Goal: Task Accomplishment & Management: Use online tool/utility

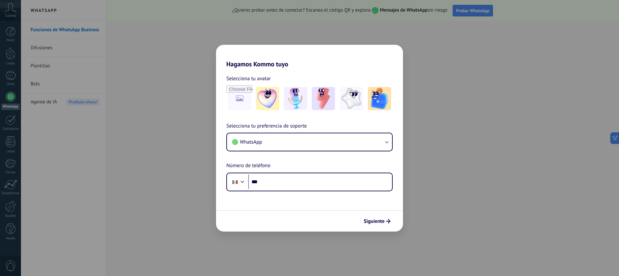
click at [182, 85] on div "Hagamos Kommo tuyo Selecciona tu avatar Selecciona tu preferencia de soporte Wh…" at bounding box center [309, 138] width 619 height 276
click at [503, 187] on div "Hagamos Kommo tuyo Selecciona tu avatar Selecciona tu preferencia de soporte Wh…" at bounding box center [309, 138] width 619 height 276
click at [387, 142] on icon "button" at bounding box center [386, 142] width 6 height 6
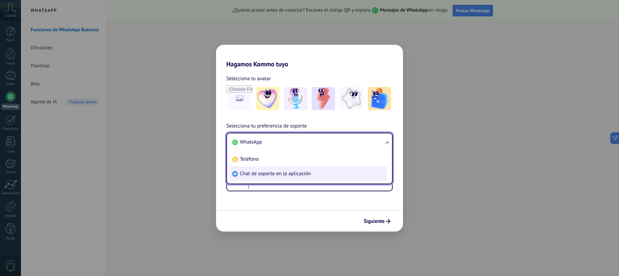
click at [295, 173] on span "Chat de soporte en la aplicación" at bounding box center [275, 174] width 71 height 6
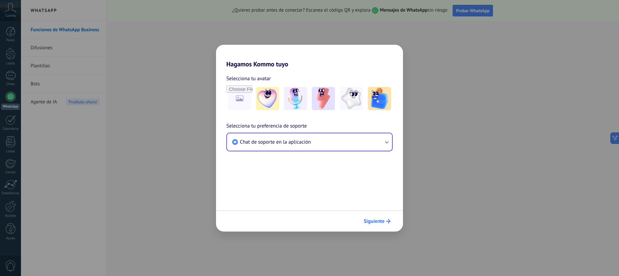
click at [371, 223] on span "Siguiente" at bounding box center [374, 221] width 21 height 5
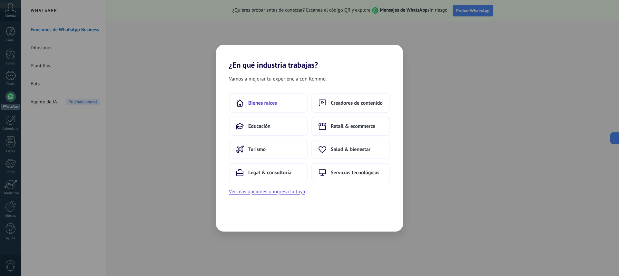
click at [259, 107] on button "Bienes raíces" at bounding box center [268, 102] width 79 height 19
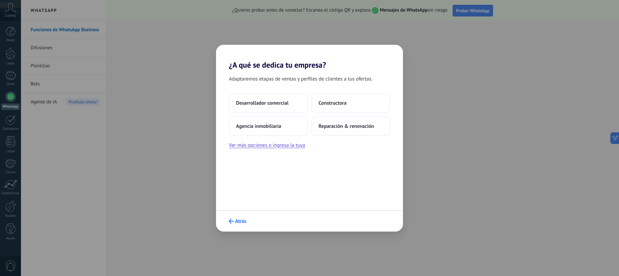
click at [235, 221] on span "Atrás" at bounding box center [240, 221] width 11 height 5
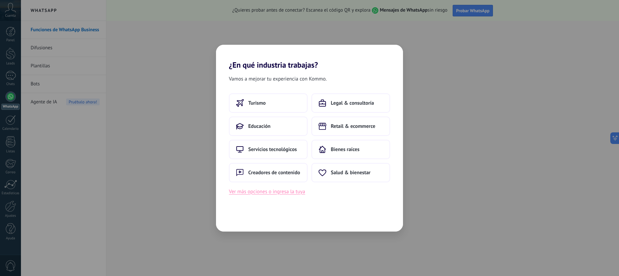
click at [257, 194] on button "Ver más opciones o ingresa la tuya" at bounding box center [267, 192] width 76 height 8
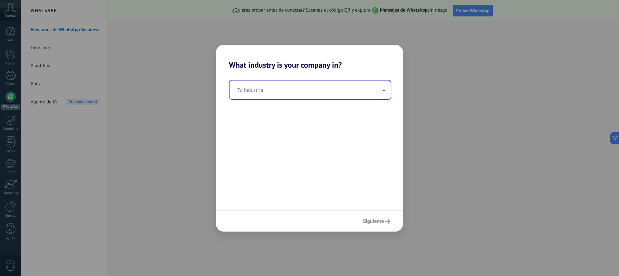
click at [270, 89] on input "text" at bounding box center [310, 90] width 161 height 19
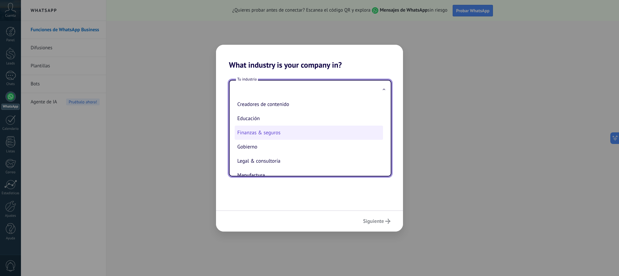
scroll to position [25, 0]
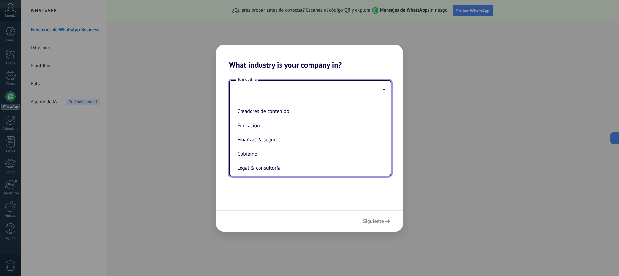
click at [252, 123] on li "Educación" at bounding box center [309, 126] width 148 height 14
type input "*********"
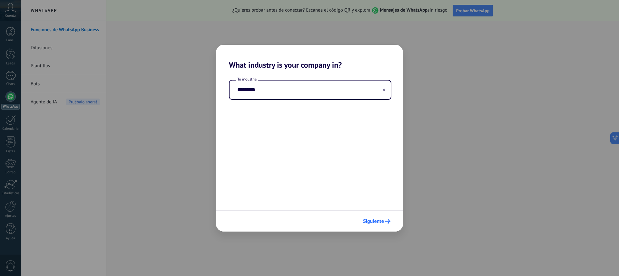
click at [378, 220] on span "Siguiente" at bounding box center [373, 221] width 21 height 5
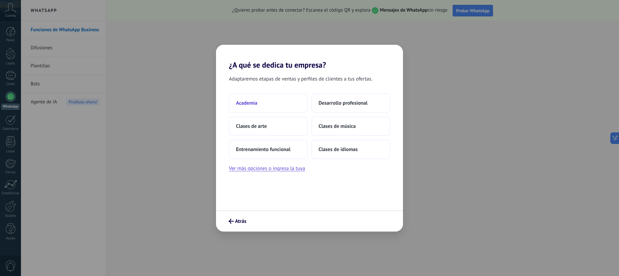
click at [247, 100] on span "Academia" at bounding box center [246, 103] width 21 height 6
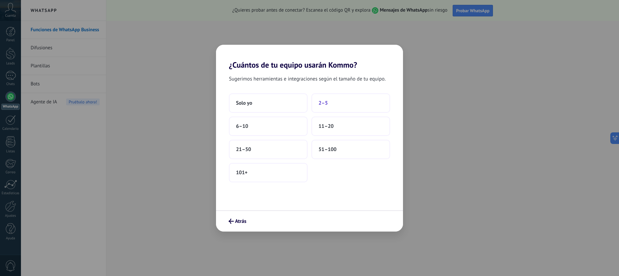
click at [323, 102] on span "2–5" at bounding box center [323, 103] width 9 height 6
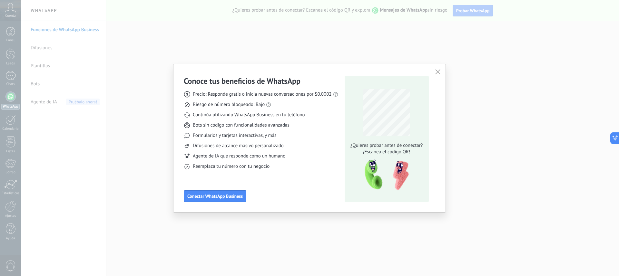
click at [437, 72] on icon "button" at bounding box center [437, 71] width 5 height 5
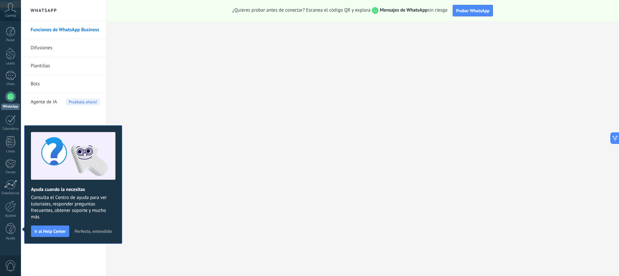
click at [9, 98] on div at bounding box center [10, 97] width 10 height 10
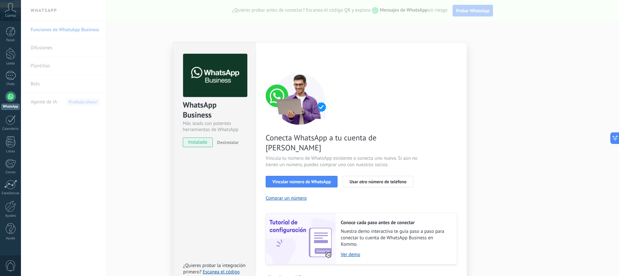
scroll to position [7, 0]
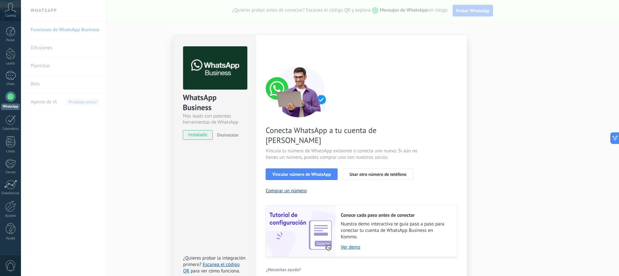
click at [280, 188] on button "Comprar un número" at bounding box center [286, 191] width 41 height 6
click at [123, 95] on div "WhatsApp Business Más leads con potentes herramientas de WhatsApp instalado Des…" at bounding box center [320, 138] width 598 height 276
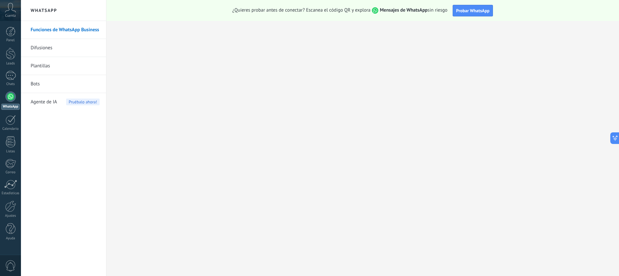
scroll to position [0, 0]
click at [8, 209] on div at bounding box center [10, 206] width 11 height 11
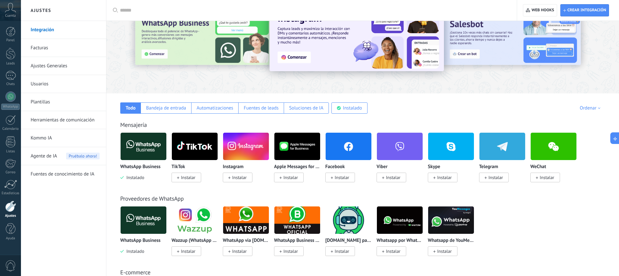
scroll to position [34, 0]
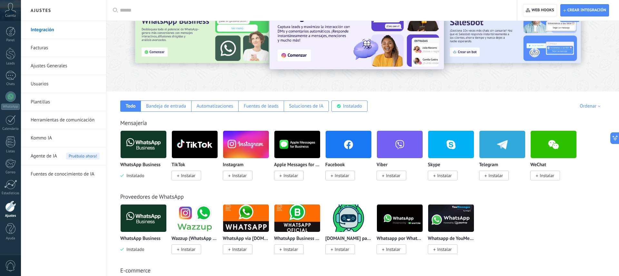
click at [144, 148] on img at bounding box center [144, 144] width 46 height 31
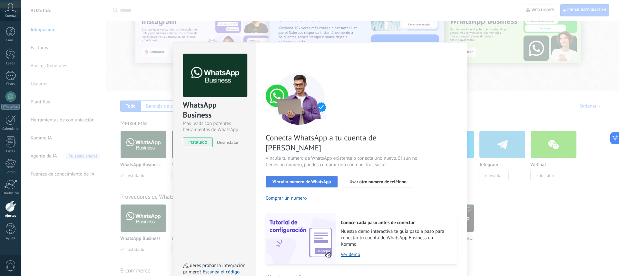
click at [302, 180] on span "Vincular número de WhatsApp" at bounding box center [301, 182] width 58 height 5
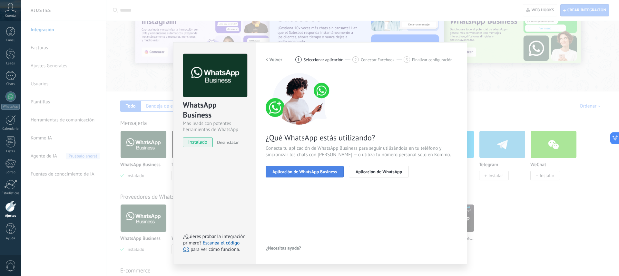
click at [289, 172] on span "Aplicación de WhatsApp Business" at bounding box center [304, 172] width 64 height 5
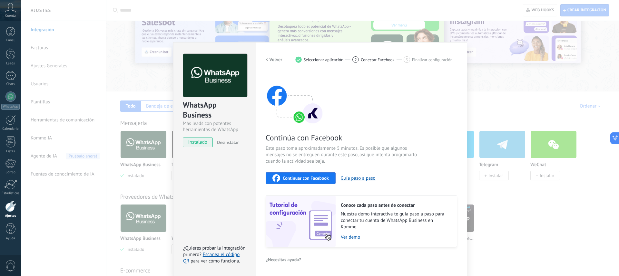
click at [299, 179] on span "Continuar con Facebook" at bounding box center [306, 178] width 46 height 5
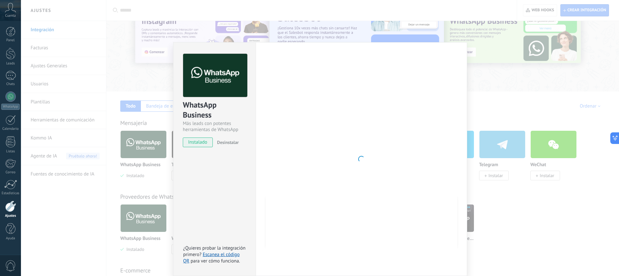
click at [489, 73] on div "WhatsApp Business Más leads con potentes herramientas de WhatsApp instalado Des…" at bounding box center [320, 138] width 598 height 276
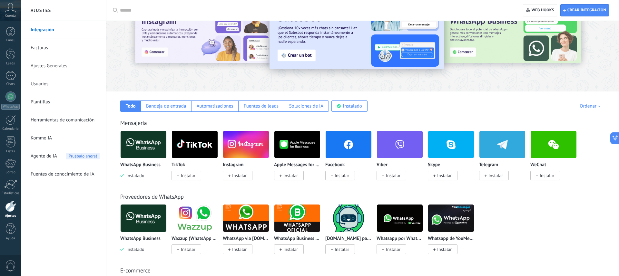
click at [137, 147] on img at bounding box center [144, 144] width 46 height 31
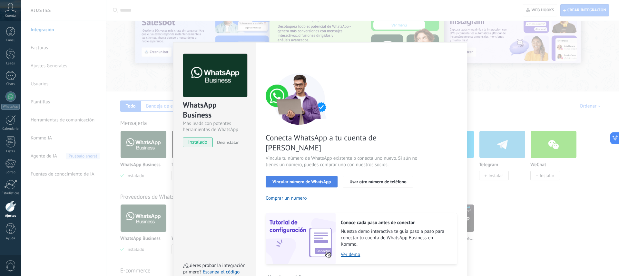
click at [304, 180] on span "Vincular número de WhatsApp" at bounding box center [301, 182] width 58 height 5
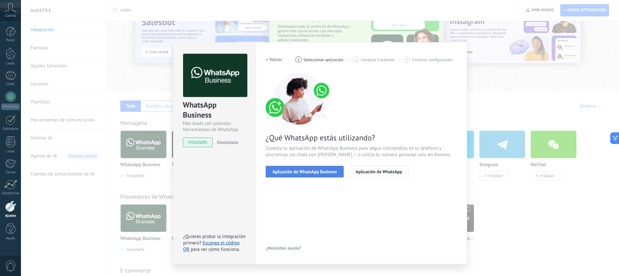
click at [313, 173] on span "Aplicación de WhatsApp Business" at bounding box center [304, 172] width 64 height 5
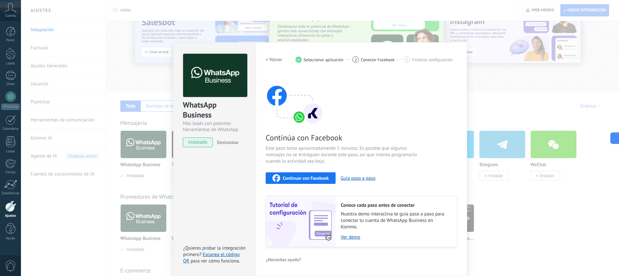
click at [306, 179] on span "Continuar con Facebook" at bounding box center [306, 178] width 46 height 5
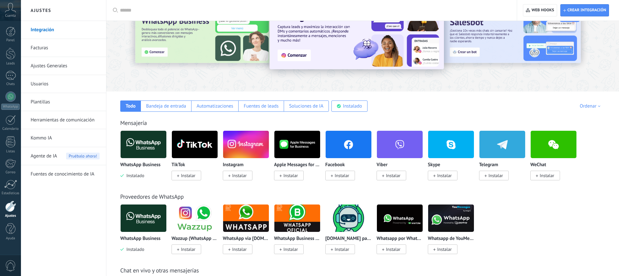
scroll to position [34, 0]
click at [140, 152] on img at bounding box center [144, 144] width 46 height 31
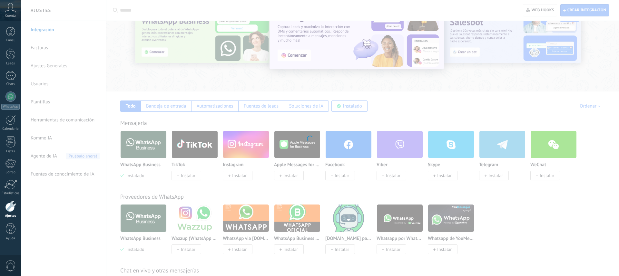
scroll to position [0, 0]
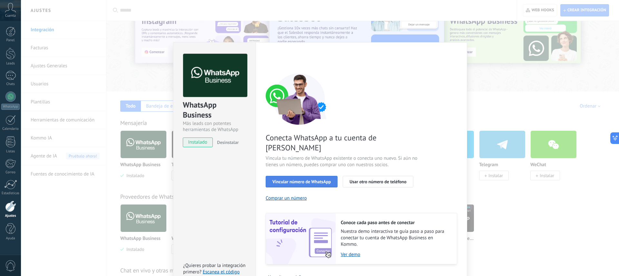
click at [300, 180] on span "Vincular número de WhatsApp" at bounding box center [301, 182] width 58 height 5
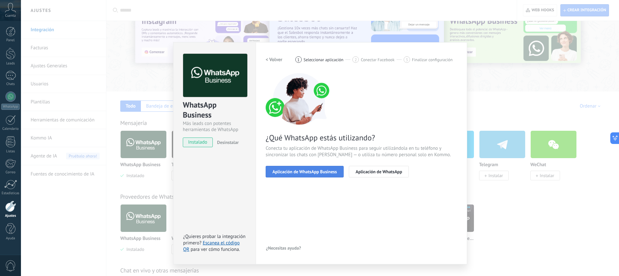
click at [316, 170] on span "Aplicación de WhatsApp Business" at bounding box center [304, 172] width 64 height 5
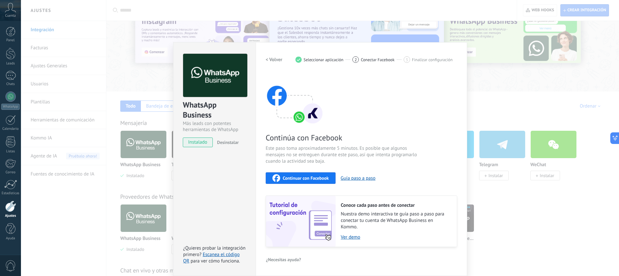
click at [304, 177] on span "Continuar con Facebook" at bounding box center [306, 178] width 46 height 5
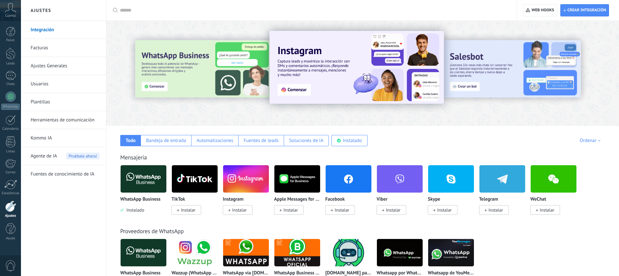
click at [133, 163] on img at bounding box center [144, 178] width 46 height 31
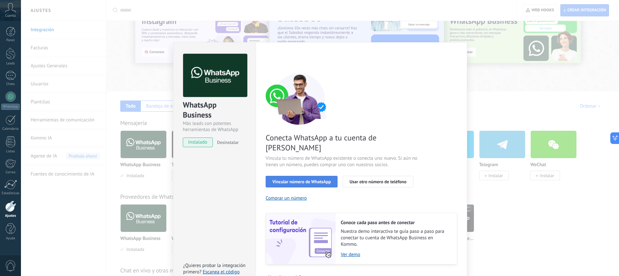
click at [308, 180] on span "Vincular número de WhatsApp" at bounding box center [301, 182] width 58 height 5
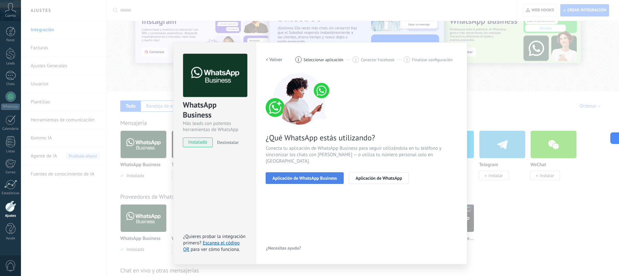
click at [308, 176] on span "Aplicación de WhatsApp Business" at bounding box center [304, 178] width 64 height 5
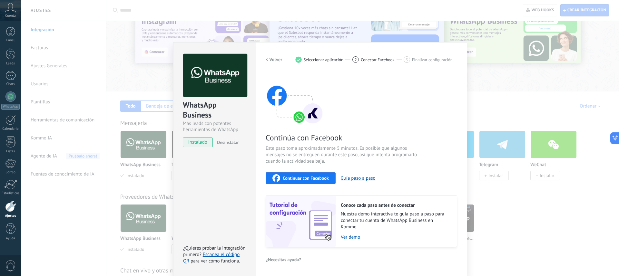
click at [305, 178] on span "Continuar con Facebook" at bounding box center [306, 178] width 46 height 5
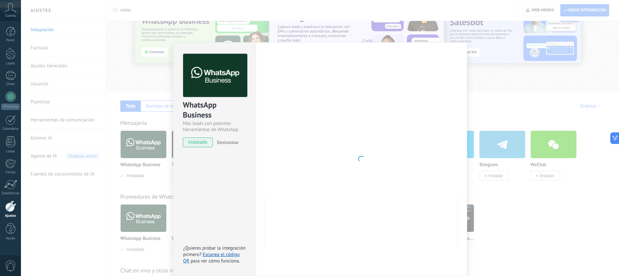
click at [512, 107] on div "WhatsApp Business Más leads con potentes herramientas de WhatsApp instalado Des…" at bounding box center [320, 138] width 598 height 276
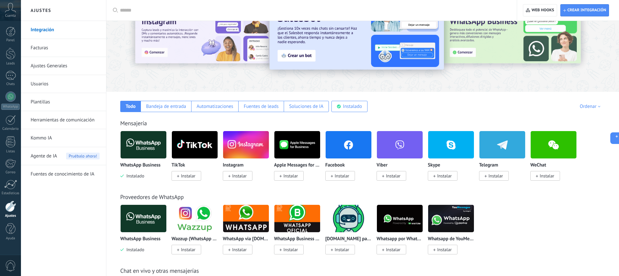
scroll to position [33, 0]
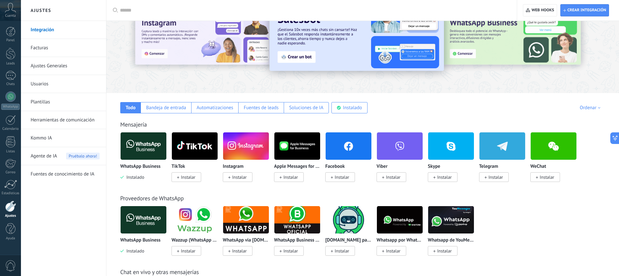
click at [139, 151] on img at bounding box center [144, 146] width 46 height 31
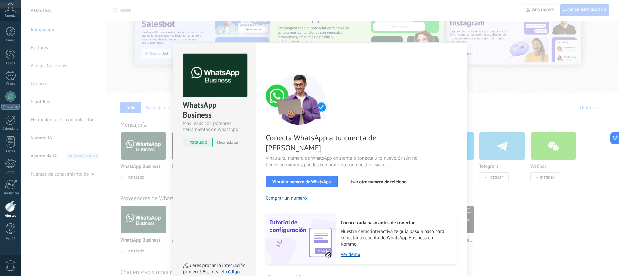
scroll to position [7, 0]
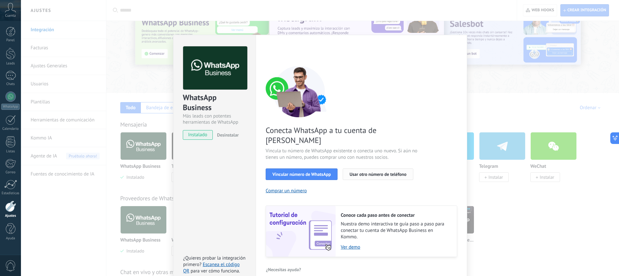
click at [369, 172] on span "Usar otro número de teléfono" at bounding box center [377, 174] width 57 height 5
click at [299, 172] on span "Vincular número de WhatsApp" at bounding box center [301, 174] width 58 height 5
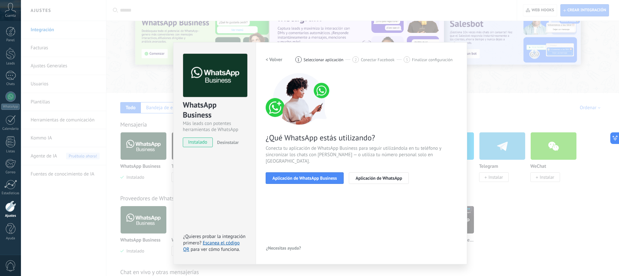
scroll to position [0, 0]
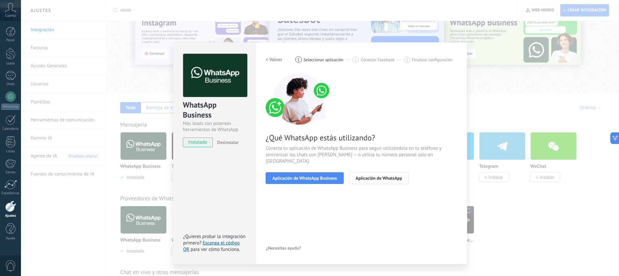
click at [282, 249] on span "¿Necesitas ayuda?" at bounding box center [283, 248] width 35 height 5
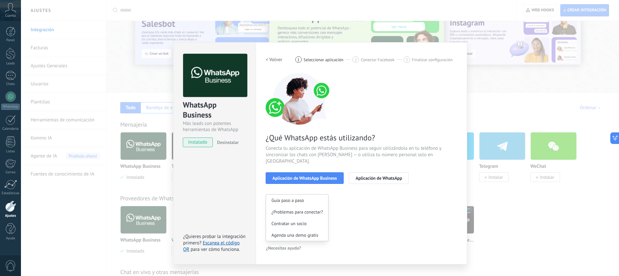
click at [488, 98] on div "WhatsApp Business Más leads con potentes herramientas de WhatsApp instalado Des…" at bounding box center [320, 138] width 598 height 276
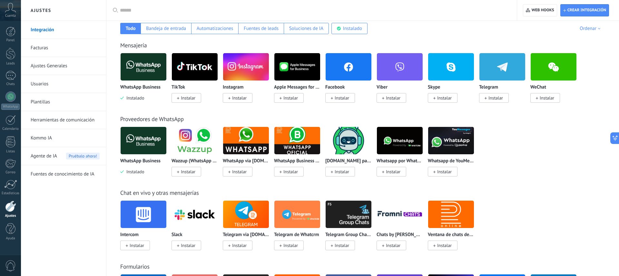
scroll to position [113, 0]
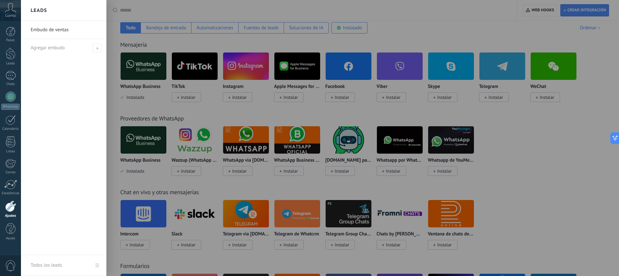
click at [63, 66] on div "Embudo de ventas Agregar embudo" at bounding box center [63, 138] width 85 height 234
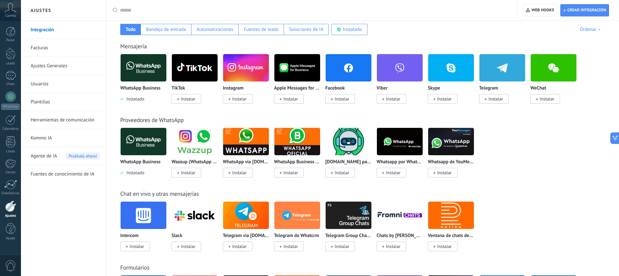
scroll to position [112, 0]
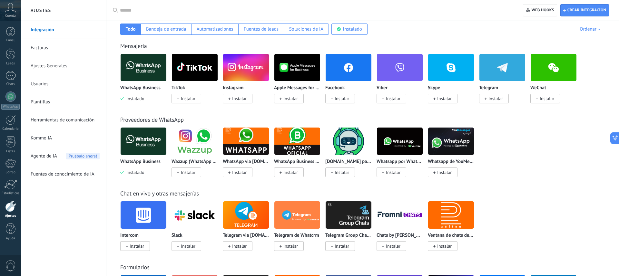
click at [36, 66] on link "Ajustes Generales" at bounding box center [65, 66] width 69 height 18
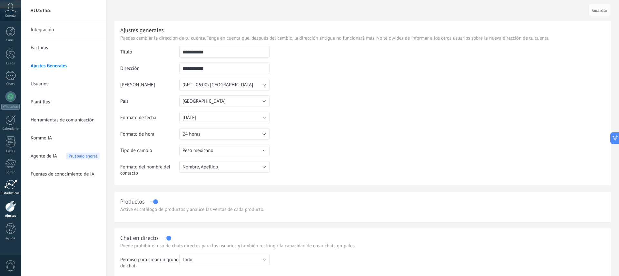
click at [7, 187] on div at bounding box center [10, 185] width 13 height 10
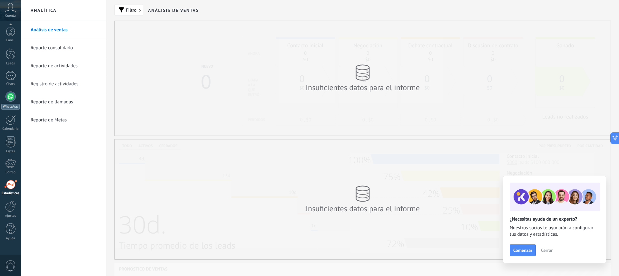
click at [9, 99] on div at bounding box center [10, 97] width 10 height 10
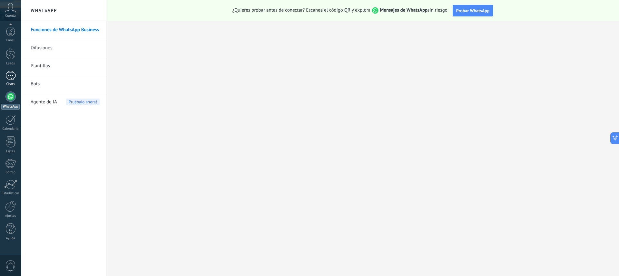
click at [11, 77] on div at bounding box center [10, 75] width 10 height 9
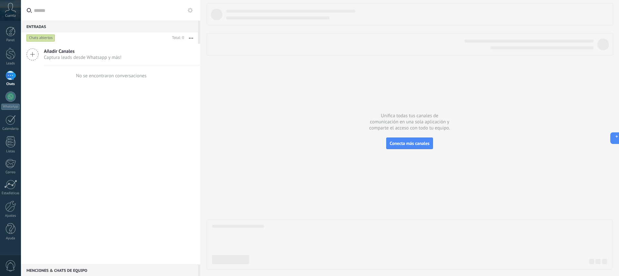
click at [33, 54] on use at bounding box center [33, 55] width 12 height 12
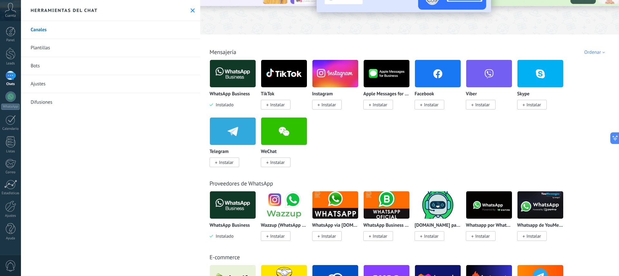
scroll to position [71, 0]
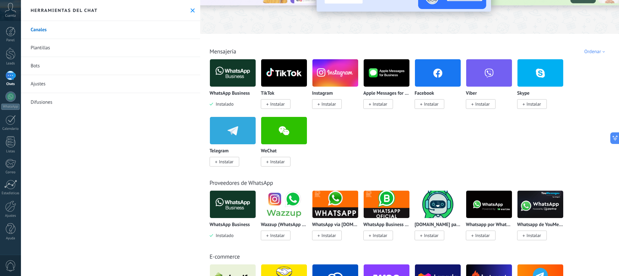
click at [382, 206] on img at bounding box center [387, 204] width 46 height 31
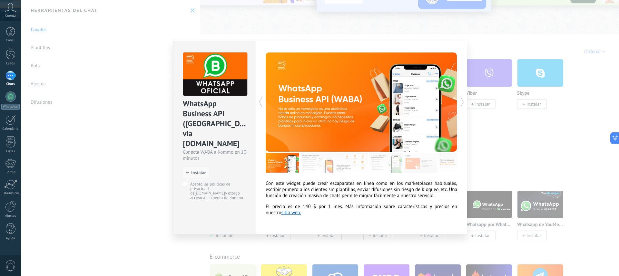
click at [198, 171] on span "Instalar" at bounding box center [198, 173] width 15 height 5
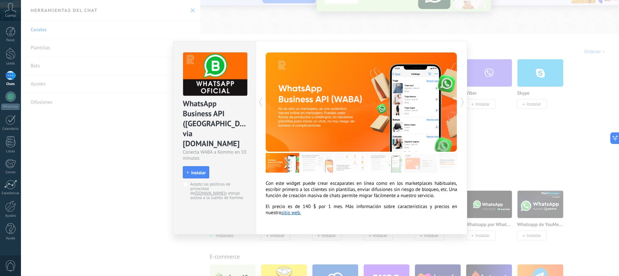
click at [195, 171] on span "Instalar" at bounding box center [198, 173] width 15 height 5
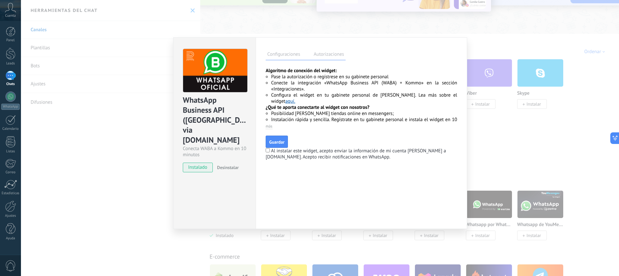
click at [324, 57] on label "Autorizaciones" at bounding box center [329, 55] width 34 height 9
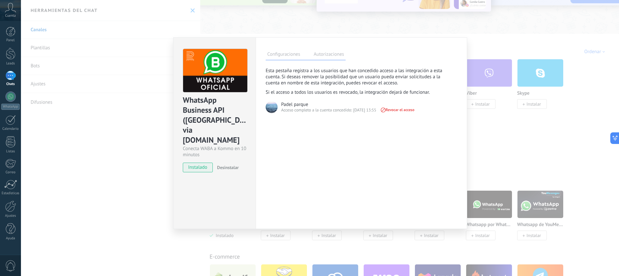
click at [274, 109] on img at bounding box center [272, 107] width 12 height 12
click at [293, 108] on div "Acceso completo a la cuenta concedido: 01.09.25 13:55" at bounding box center [328, 110] width 95 height 6
click at [289, 57] on label "Configuraciones" at bounding box center [284, 55] width 36 height 9
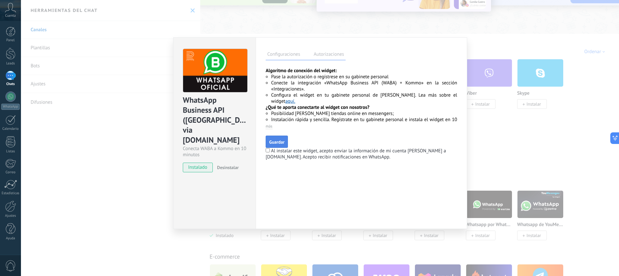
click at [280, 142] on span "Guardar" at bounding box center [276, 142] width 15 height 5
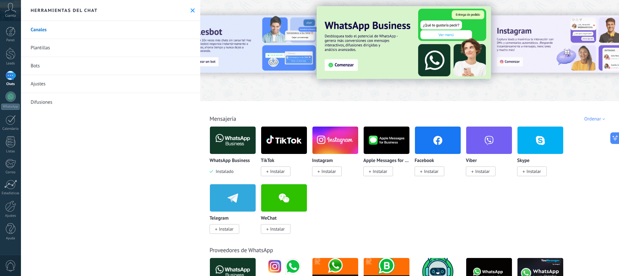
scroll to position [0, 0]
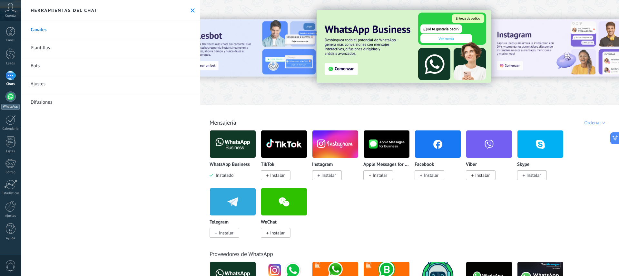
click at [10, 95] on div at bounding box center [10, 97] width 10 height 10
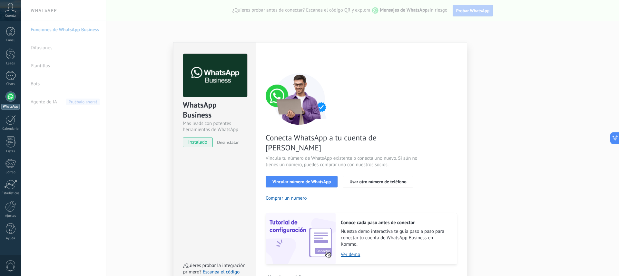
click at [519, 95] on div "WhatsApp Business Más leads con potentes herramientas de WhatsApp instalado Des…" at bounding box center [320, 138] width 598 height 276
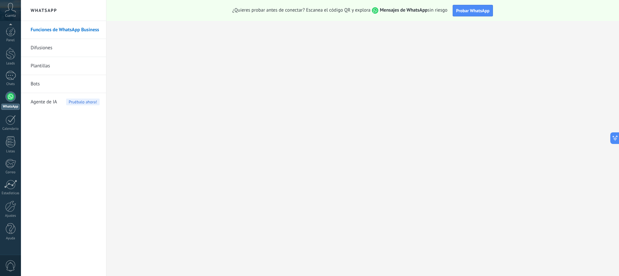
click at [9, 98] on div at bounding box center [10, 97] width 10 height 10
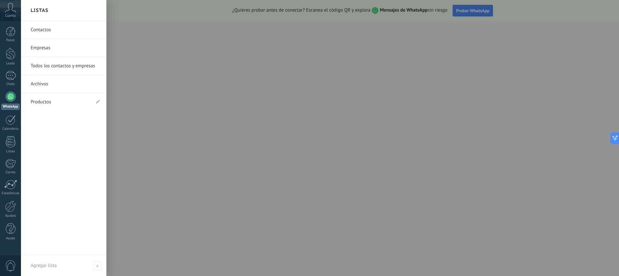
click at [39, 48] on link "Empresas" at bounding box center [65, 48] width 69 height 18
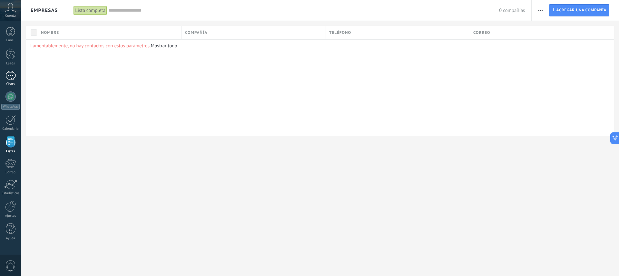
click at [7, 74] on div at bounding box center [10, 75] width 10 height 9
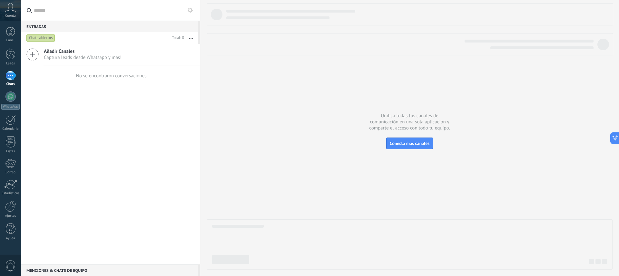
click at [28, 53] on icon at bounding box center [32, 54] width 12 height 12
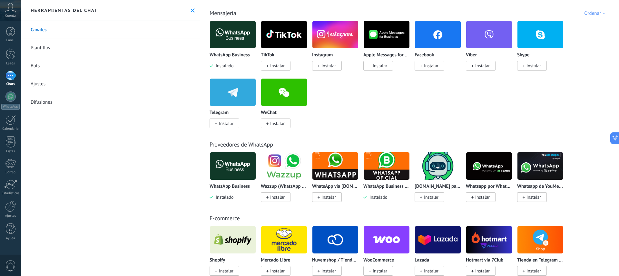
scroll to position [110, 0]
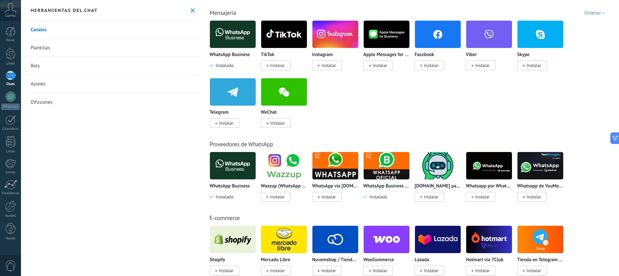
click at [326, 178] on img at bounding box center [335, 165] width 46 height 31
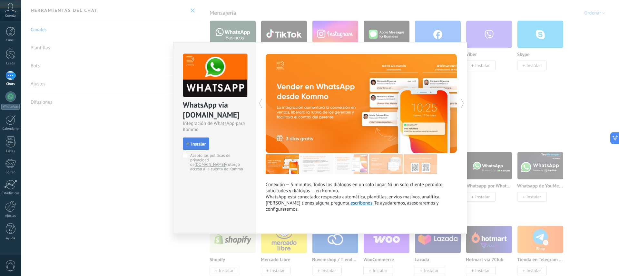
click at [194, 146] on span "Instalar" at bounding box center [198, 144] width 15 height 5
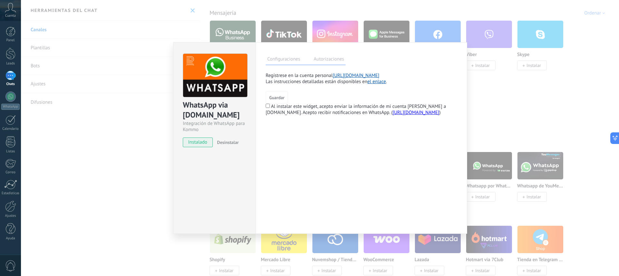
click at [327, 58] on label "Autorizaciones" at bounding box center [329, 59] width 34 height 9
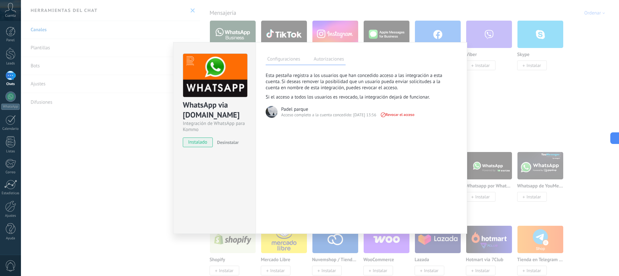
click at [289, 60] on label "Configuraciones" at bounding box center [284, 59] width 36 height 9
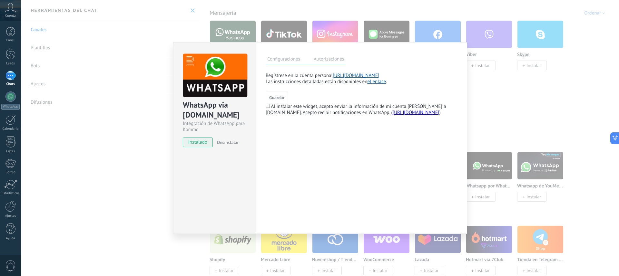
click at [132, 114] on div "WhatsApp via Radist.Online Integración de WhatsApp para Kommo instalado Desinst…" at bounding box center [320, 138] width 598 height 276
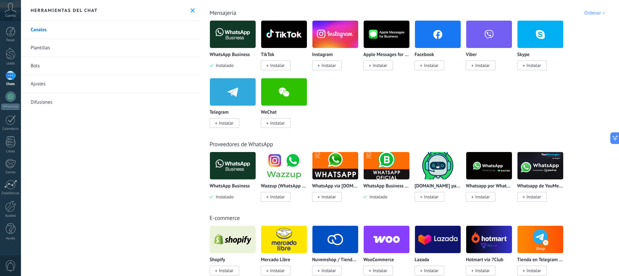
click at [327, 196] on span "Instalar" at bounding box center [328, 197] width 15 height 6
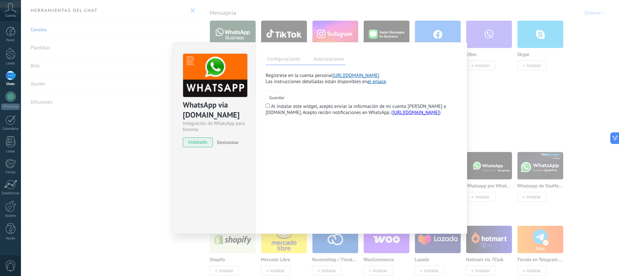
click at [349, 77] on link "https://app.radist.online/" at bounding box center [356, 76] width 47 height 6
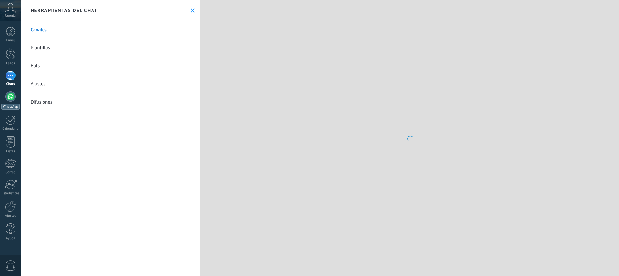
click at [11, 99] on div at bounding box center [10, 97] width 10 height 10
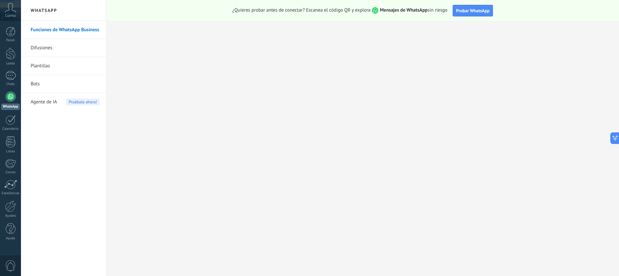
click at [9, 95] on div at bounding box center [10, 97] width 10 height 10
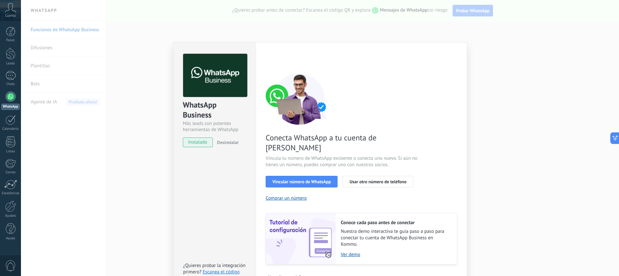
click at [527, 104] on div "WhatsApp Business Más leads con potentes herramientas de WhatsApp instalado Des…" at bounding box center [320, 138] width 598 height 276
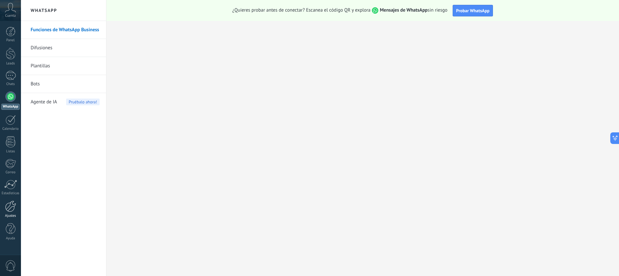
click at [10, 212] on link "Ajustes" at bounding box center [10, 209] width 21 height 17
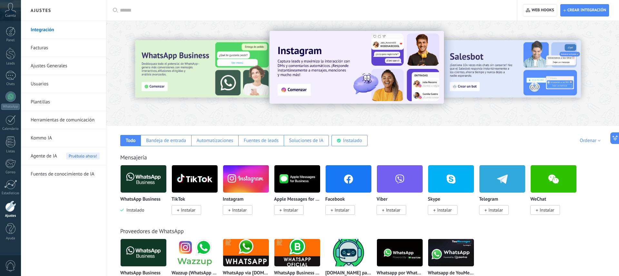
click at [51, 32] on link "Integración" at bounding box center [65, 30] width 69 height 18
click at [177, 74] on div at bounding box center [204, 73] width 141 height 58
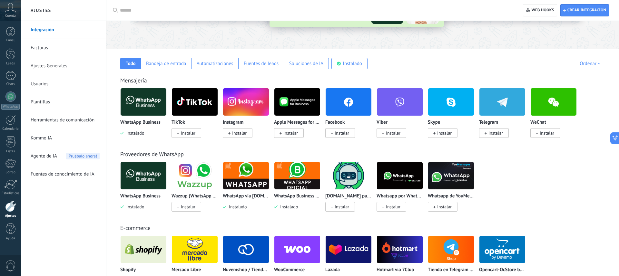
scroll to position [78, 0]
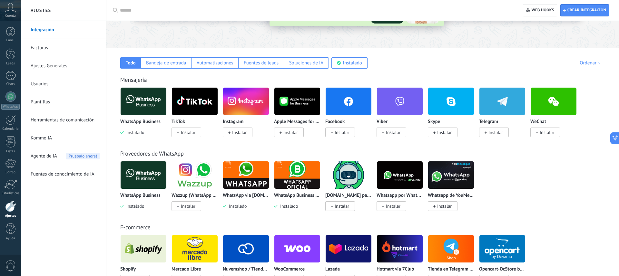
click at [294, 182] on img at bounding box center [297, 175] width 46 height 31
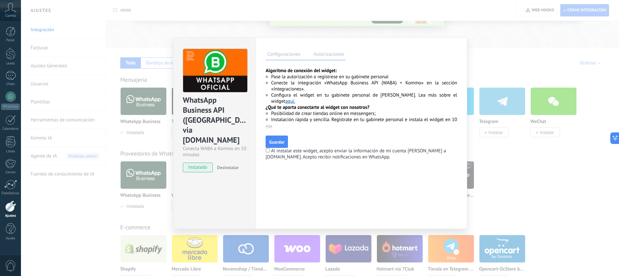
click at [328, 56] on label "Autorizaciones" at bounding box center [329, 55] width 34 height 9
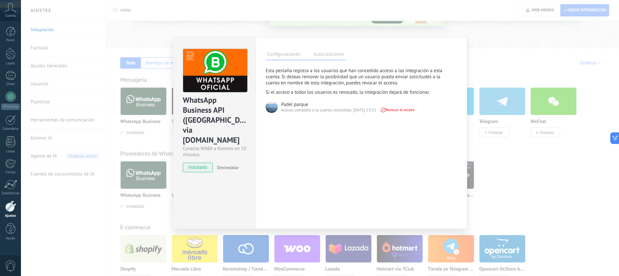
click at [279, 56] on label "Configuraciones" at bounding box center [284, 55] width 36 height 9
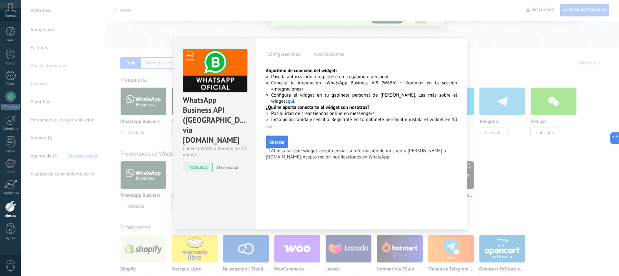
click at [274, 141] on span "Guardar" at bounding box center [276, 142] width 15 height 5
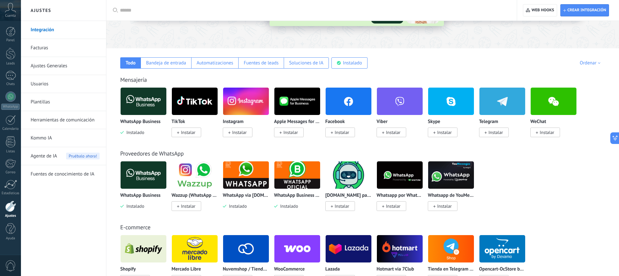
click at [295, 180] on img at bounding box center [297, 175] width 46 height 31
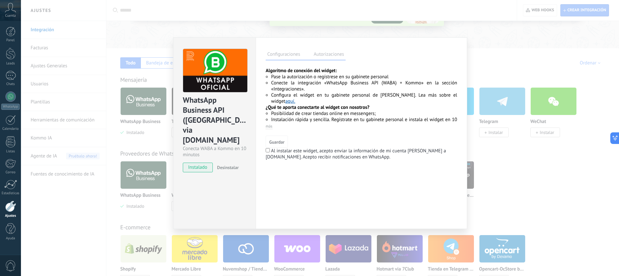
click at [295, 98] on link "aquí." at bounding box center [290, 101] width 10 height 6
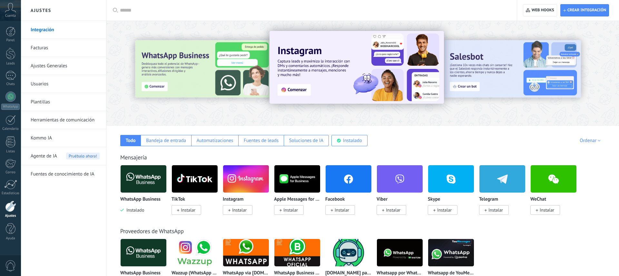
scroll to position [74, 0]
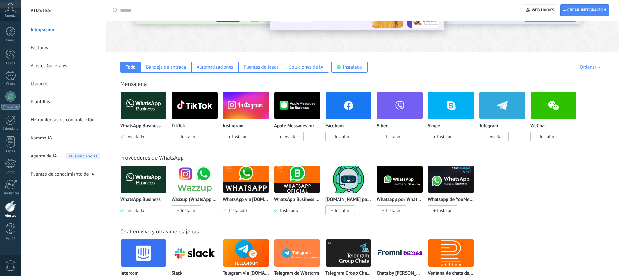
click at [133, 178] on img at bounding box center [144, 179] width 46 height 31
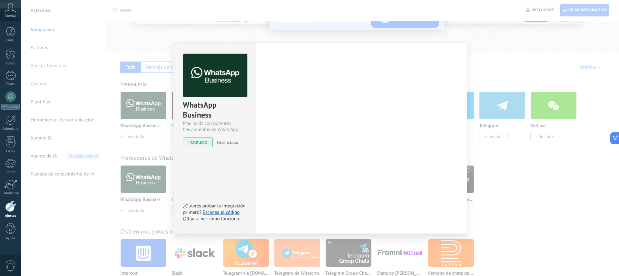
scroll to position [0, 0]
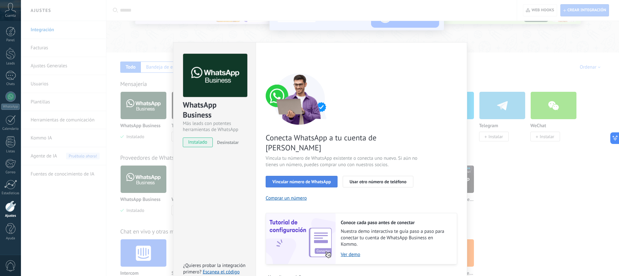
click at [295, 180] on span "Vincular número de WhatsApp" at bounding box center [301, 182] width 58 height 5
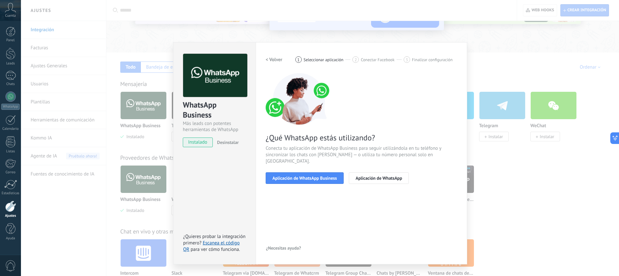
click at [295, 176] on span "Aplicación de WhatsApp Business" at bounding box center [304, 178] width 64 height 5
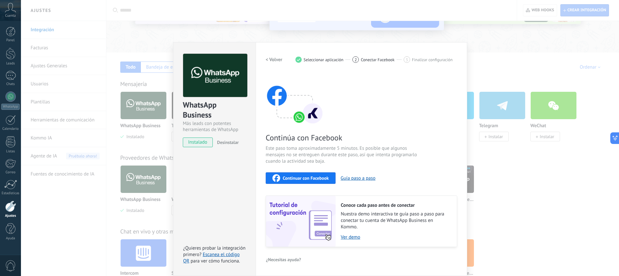
click at [302, 176] on span "Continuar con Facebook" at bounding box center [306, 178] width 46 height 5
click at [222, 38] on div "WhatsApp Business Más leads con potentes herramientas de WhatsApp instalado Des…" at bounding box center [320, 138] width 598 height 276
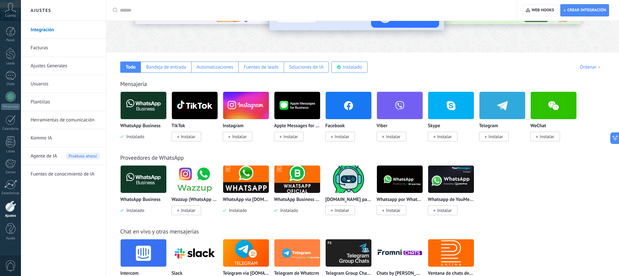
scroll to position [72, 0]
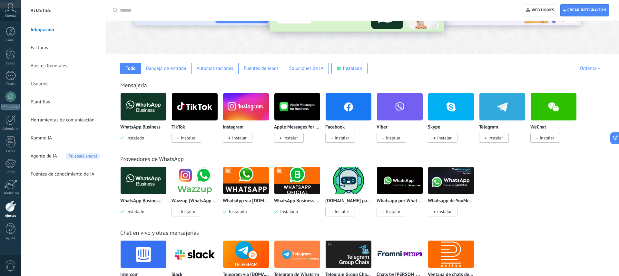
click at [11, 5] on icon at bounding box center [10, 8] width 11 height 10
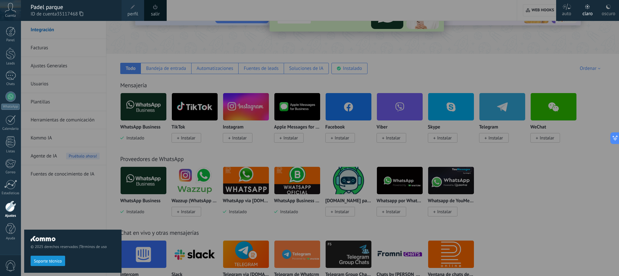
click at [188, 44] on div at bounding box center [330, 138] width 619 height 276
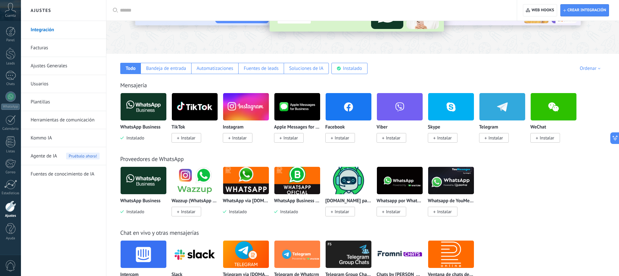
scroll to position [76, 0]
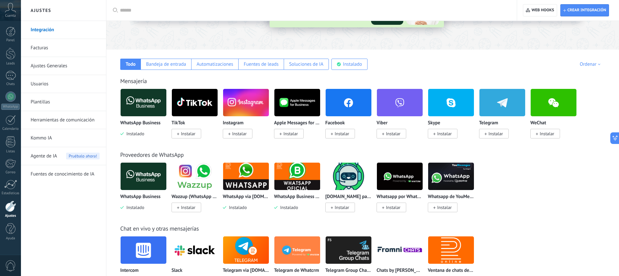
click at [11, 10] on icon at bounding box center [10, 8] width 11 height 10
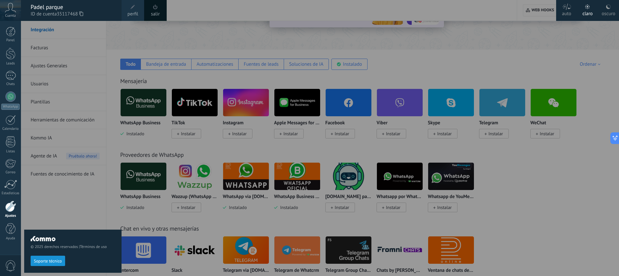
click at [532, 9] on div at bounding box center [330, 138] width 619 height 276
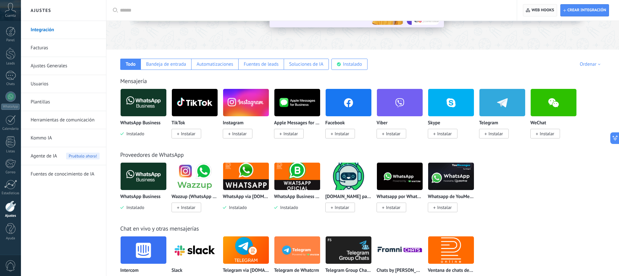
click at [534, 9] on span "Web hooks 0" at bounding box center [543, 10] width 23 height 5
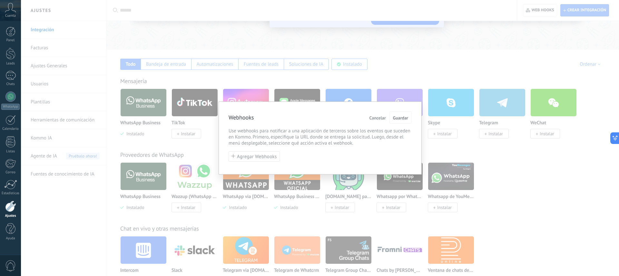
click at [275, 146] on div "Webhooks Cancelar Guardar Use webhooks para notificar a una aplicación de terce…" at bounding box center [320, 138] width 203 height 73
click at [263, 157] on span "Agregar Webhooks" at bounding box center [257, 156] width 40 height 5
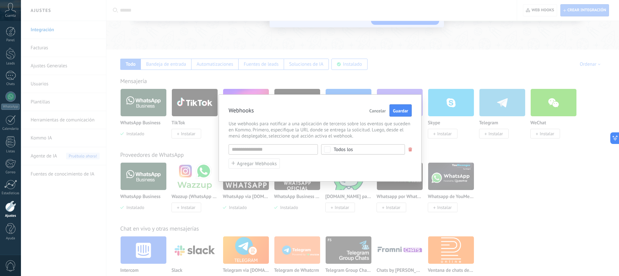
click at [376, 110] on span "Cancelar" at bounding box center [377, 111] width 16 height 5
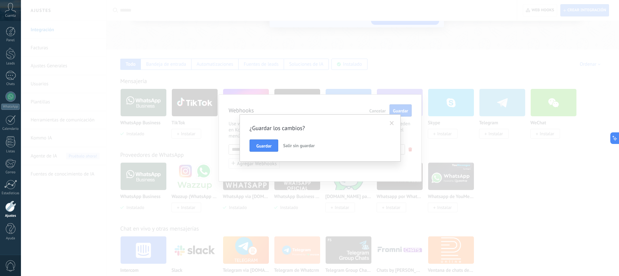
click at [292, 144] on span "Salir sin guardar" at bounding box center [299, 146] width 32 height 6
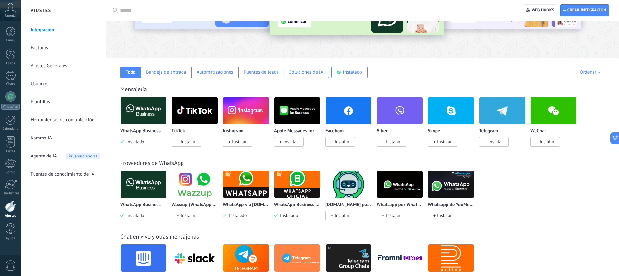
scroll to position [0, 0]
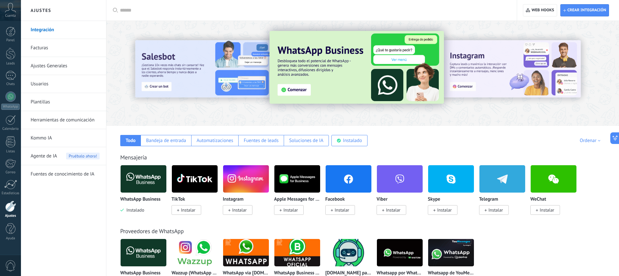
click at [8, 9] on icon at bounding box center [10, 8] width 11 height 10
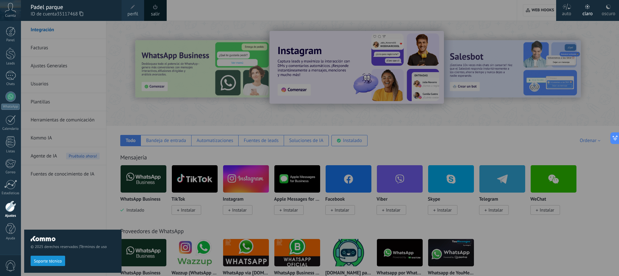
click at [129, 15] on span "perfil" at bounding box center [132, 14] width 11 height 7
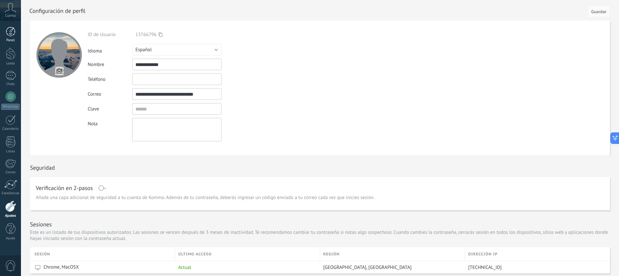
click at [12, 33] on div at bounding box center [11, 32] width 10 height 10
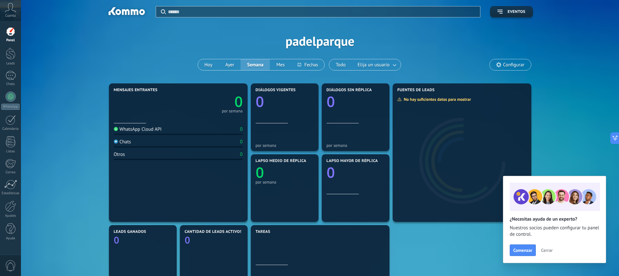
click at [506, 64] on span "Configurar" at bounding box center [513, 64] width 21 height 5
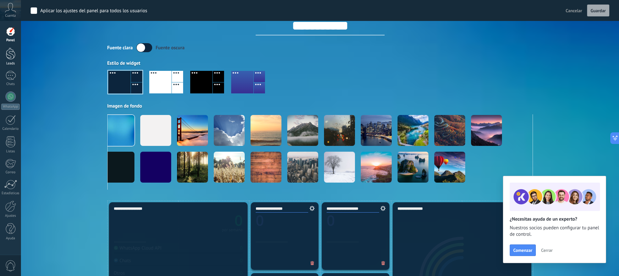
click at [8, 53] on div at bounding box center [11, 54] width 10 height 12
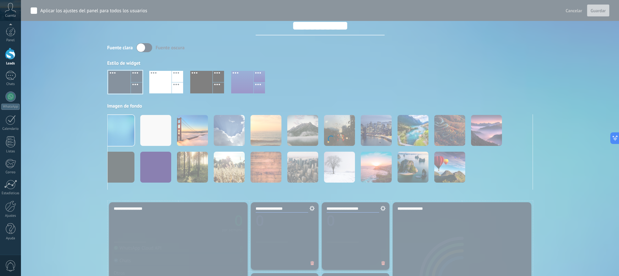
scroll to position [16, 0]
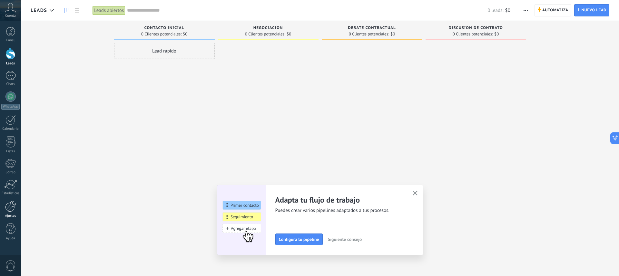
click at [12, 211] on div at bounding box center [10, 206] width 11 height 11
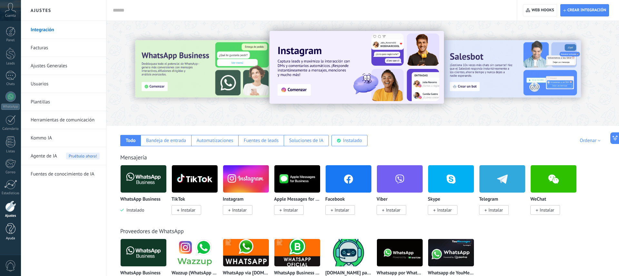
click at [10, 232] on div at bounding box center [11, 228] width 10 height 11
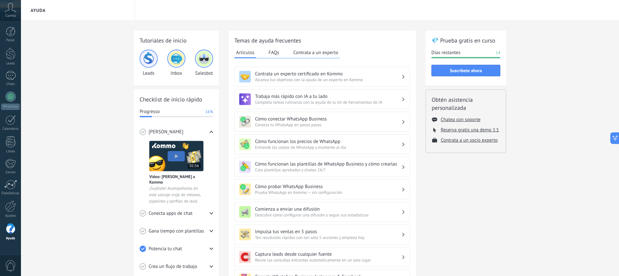
click at [9, 265] on span "0" at bounding box center [10, 265] width 11 height 11
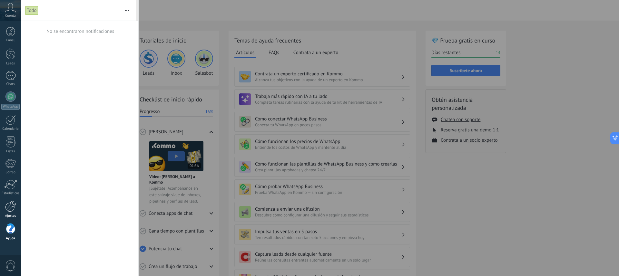
click at [11, 209] on div at bounding box center [10, 206] width 11 height 11
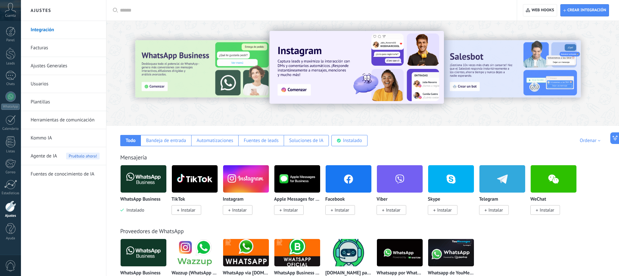
click at [55, 66] on link "Ajustes Generales" at bounding box center [65, 66] width 69 height 18
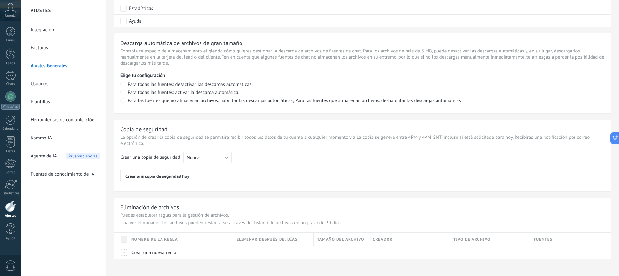
scroll to position [423, 0]
click at [47, 32] on link "Integración" at bounding box center [65, 30] width 69 height 18
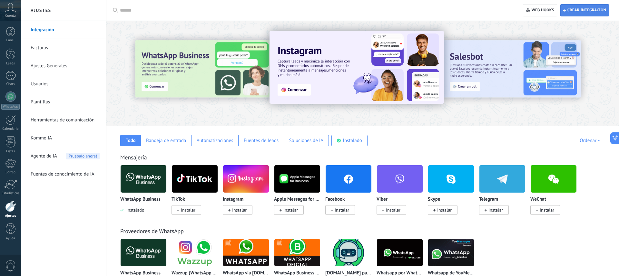
scroll to position [0, 0]
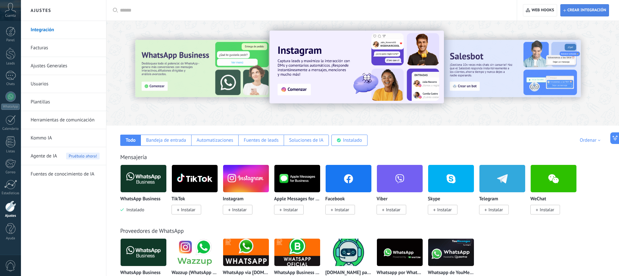
click at [581, 11] on span "Crear integración" at bounding box center [586, 10] width 39 height 5
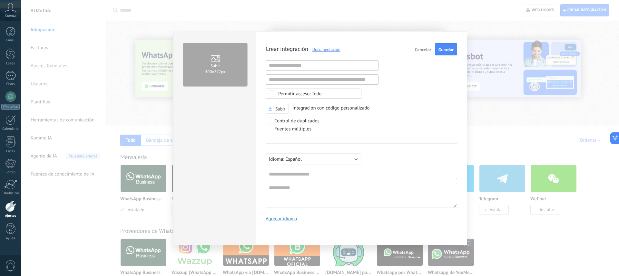
scroll to position [6, 0]
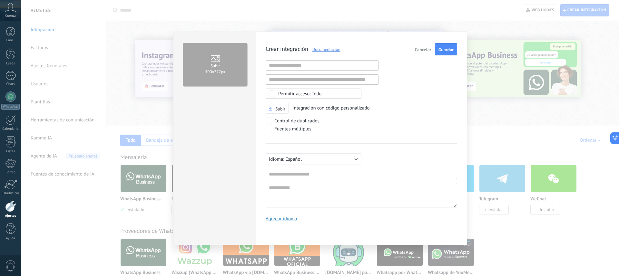
click at [417, 50] on span "Cancelar" at bounding box center [423, 49] width 16 height 5
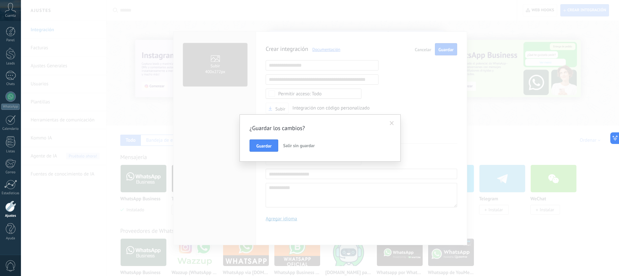
click at [296, 146] on span "Salir sin guardar" at bounding box center [299, 146] width 32 height 6
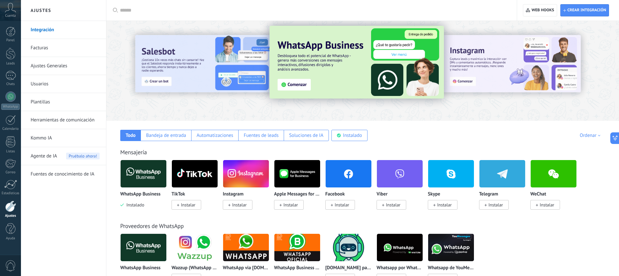
scroll to position [5, 0]
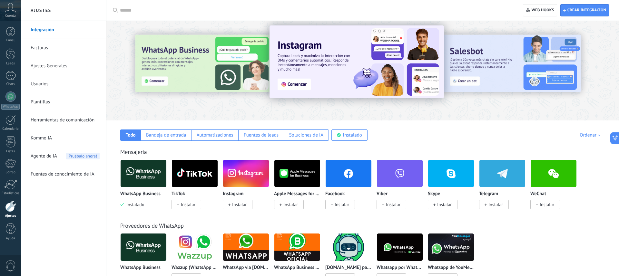
click at [196, 57] on div at bounding box center [204, 68] width 141 height 58
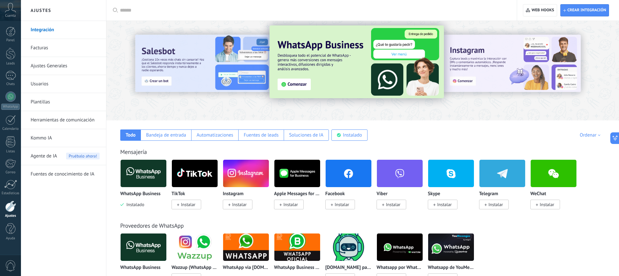
click at [41, 119] on link "Herramientas de comunicación" at bounding box center [65, 120] width 69 height 18
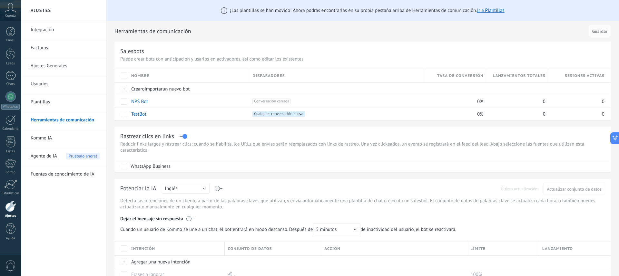
click at [41, 137] on link "Kommo IA" at bounding box center [65, 138] width 69 height 18
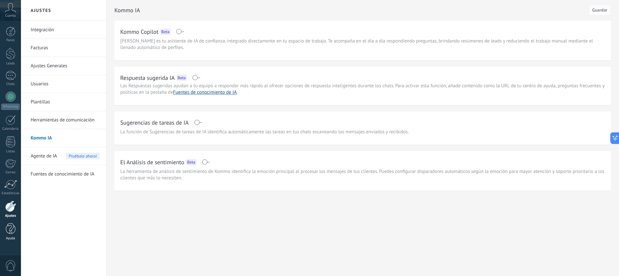
click at [12, 231] on div at bounding box center [11, 228] width 10 height 11
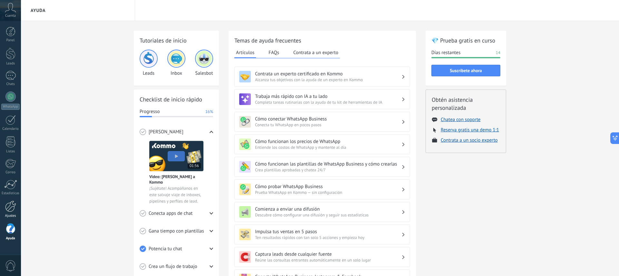
click at [12, 211] on div at bounding box center [10, 206] width 11 height 11
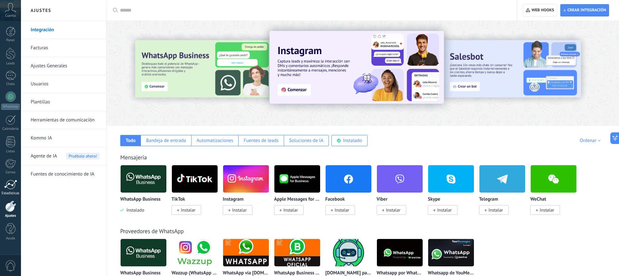
click at [9, 189] on div at bounding box center [10, 185] width 13 height 10
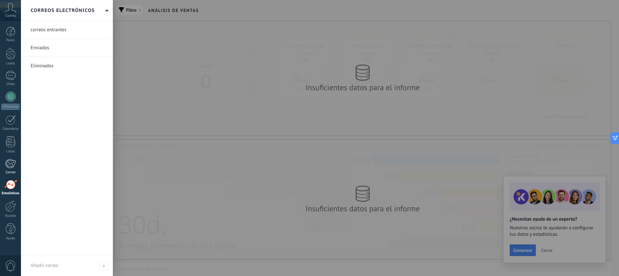
click at [10, 166] on div at bounding box center [10, 164] width 11 height 10
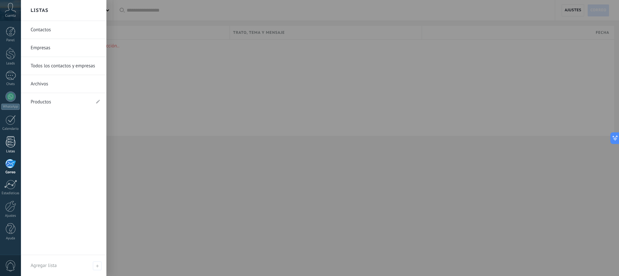
click at [9, 141] on div at bounding box center [11, 141] width 10 height 11
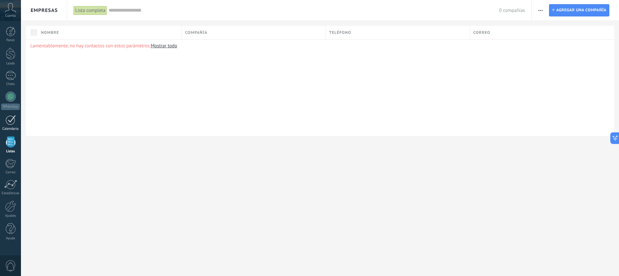
click at [10, 119] on div at bounding box center [10, 120] width 10 height 10
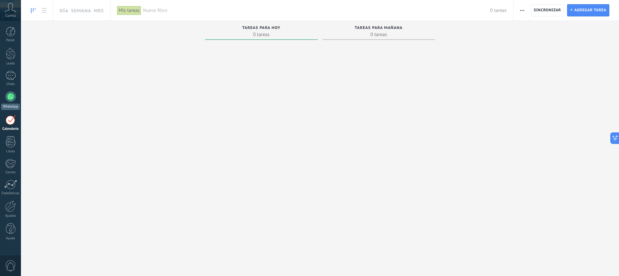
click at [10, 99] on div at bounding box center [10, 97] width 10 height 10
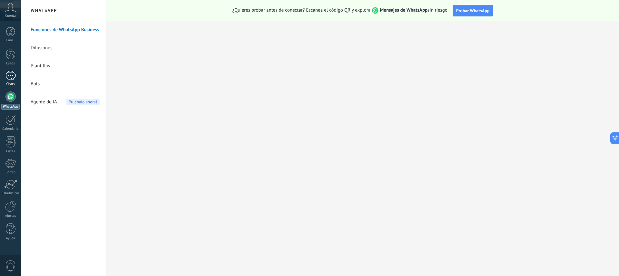
click at [12, 78] on div at bounding box center [10, 75] width 10 height 9
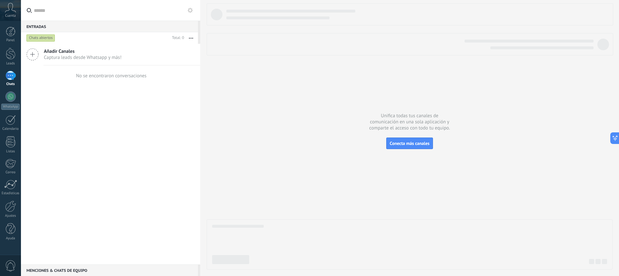
click at [191, 11] on icon at bounding box center [190, 10] width 5 height 5
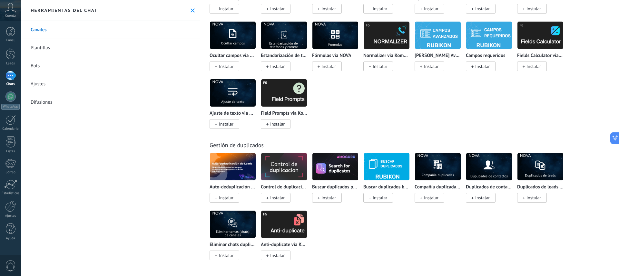
scroll to position [2412, 0]
click at [191, 10] on icon at bounding box center [193, 10] width 4 height 4
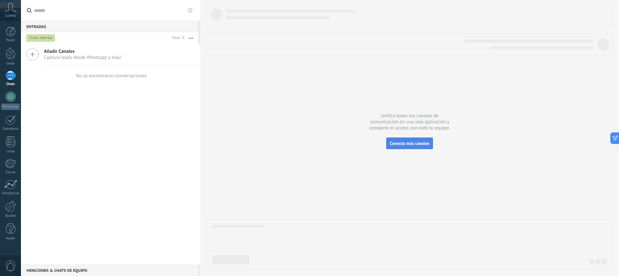
click at [418, 145] on span "Conecta más canales" at bounding box center [410, 144] width 40 height 6
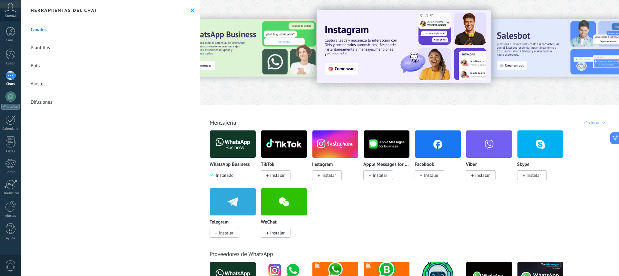
click at [509, 38] on div at bounding box center [569, 52] width 145 height 58
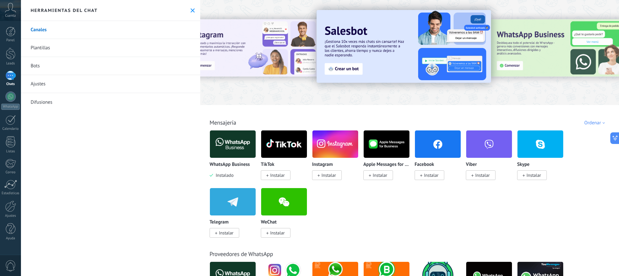
click at [519, 42] on div at bounding box center [569, 52] width 145 height 58
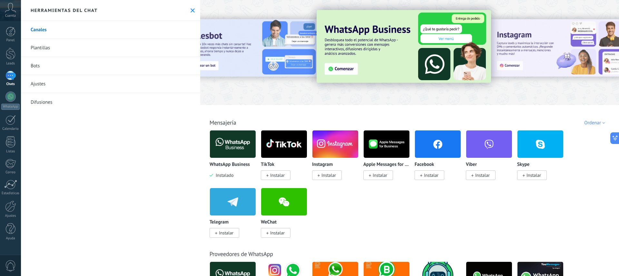
click at [344, 68] on img at bounding box center [404, 46] width 174 height 73
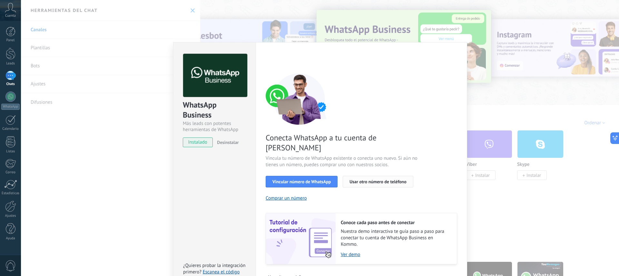
click at [367, 180] on span "Usar otro número de teléfono" at bounding box center [377, 182] width 57 height 5
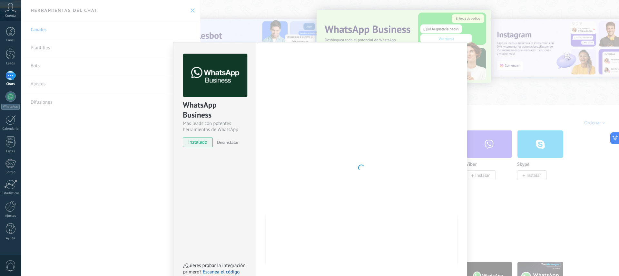
scroll to position [7, 0]
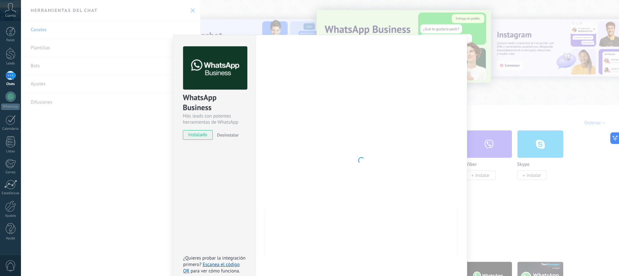
click at [330, 108] on div at bounding box center [361, 160] width 191 height 228
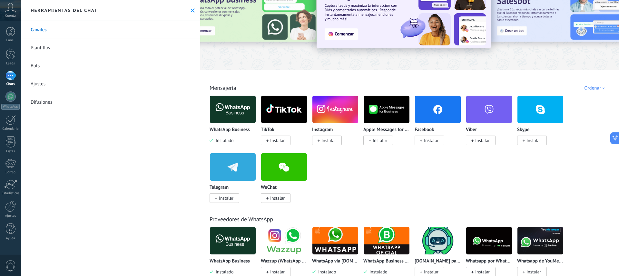
scroll to position [86, 0]
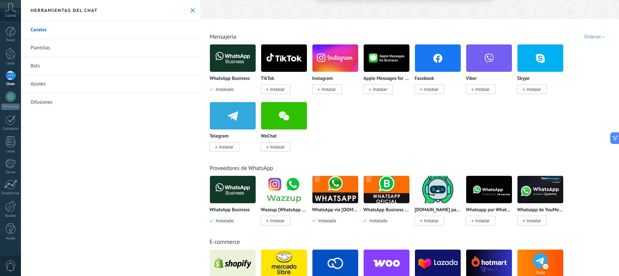
click at [382, 196] on img at bounding box center [387, 189] width 46 height 31
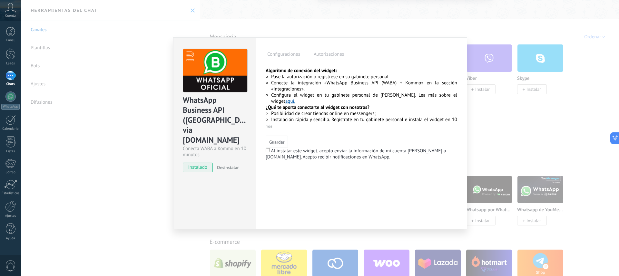
click at [327, 53] on label "Autorizaciones" at bounding box center [329, 55] width 34 height 9
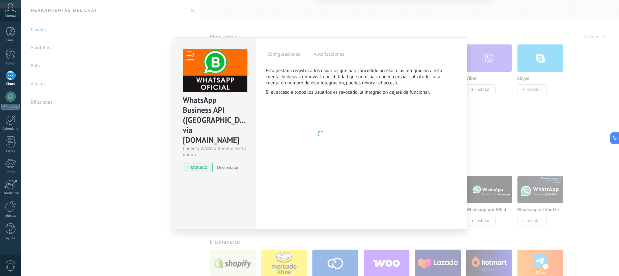
scroll to position [0, 0]
click at [267, 108] on img at bounding box center [272, 107] width 12 height 12
click at [291, 106] on div "Padel parque" at bounding box center [294, 105] width 27 height 6
click at [294, 108] on div "Acceso completo a la cuenta concedido: 01.09.25 13:55" at bounding box center [328, 110] width 95 height 6
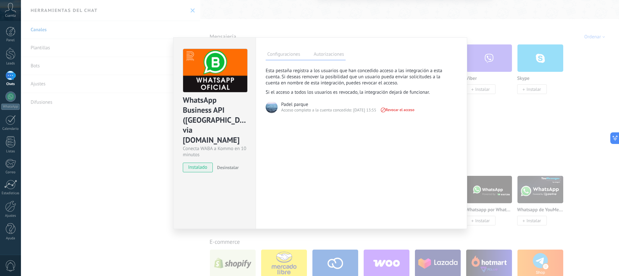
click at [281, 55] on label "Configuraciones" at bounding box center [284, 55] width 36 height 9
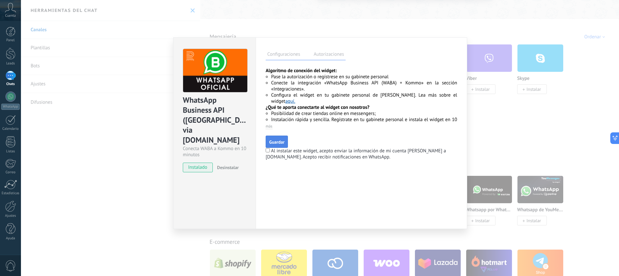
click at [275, 143] on span "Guardar" at bounding box center [276, 142] width 15 height 5
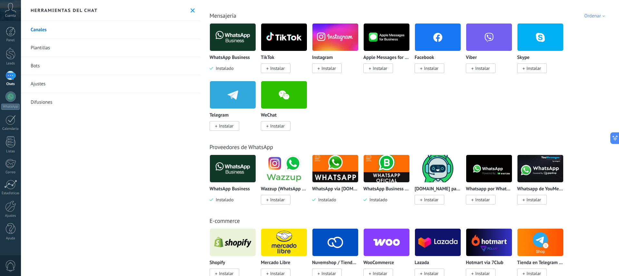
scroll to position [107, 0]
click at [326, 167] on img at bounding box center [335, 168] width 46 height 31
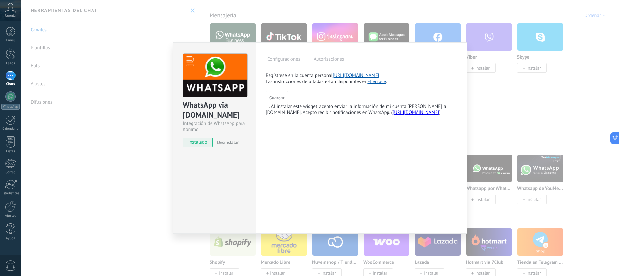
click at [377, 84] on link "el enlace" at bounding box center [376, 82] width 19 height 6
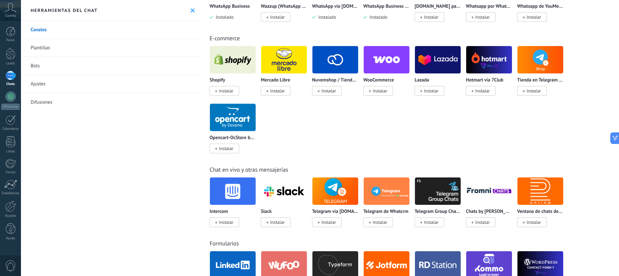
scroll to position [338, 0]
